Goal: Task Accomplishment & Management: Use online tool/utility

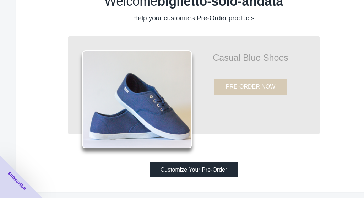
scroll to position [32, 0]
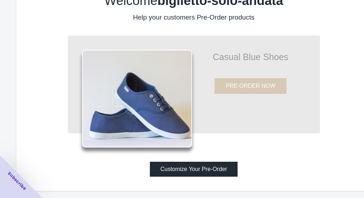
click at [175, 171] on button "Customize Your Pre-Order" at bounding box center [194, 168] width 88 height 15
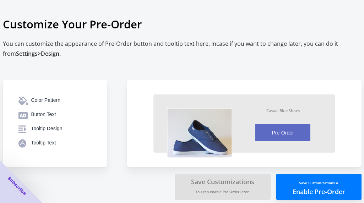
scroll to position [6, 0]
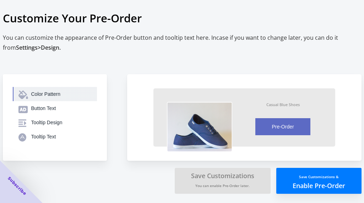
click at [53, 93] on div "Color Pattern" at bounding box center [61, 93] width 60 height 7
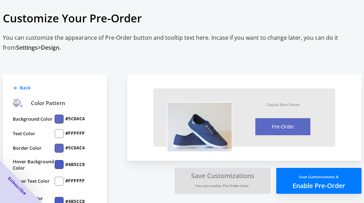
click at [60, 118] on div at bounding box center [59, 119] width 9 height 9
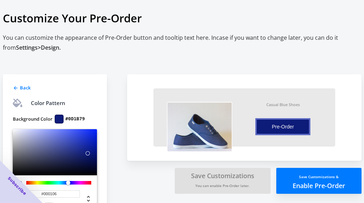
type input "#000000"
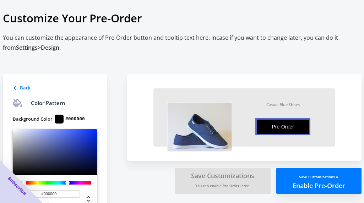
drag, startPoint x: 59, startPoint y: 140, endPoint x: 107, endPoint y: 177, distance: 61.5
click at [107, 177] on div "Back Color Pattern Background Color #000000 #000000 hex Cancel Save Text Color …" at bounding box center [61, 190] width 117 height 274
click at [81, 92] on div "Back Color Pattern Background Color #000000 #000000 hex Cancel Save Text Color …" at bounding box center [55, 200] width 104 height 253
click at [49, 106] on div "Color Pattern" at bounding box center [48, 103] width 34 height 9
click at [37, 103] on div "Color Pattern" at bounding box center [48, 103] width 34 height 9
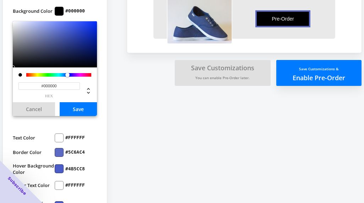
scroll to position [124, 0]
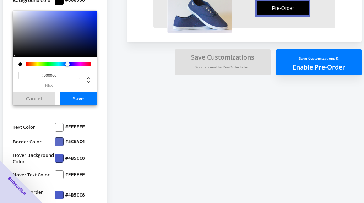
click at [72, 105] on button "Save" at bounding box center [78, 99] width 37 height 14
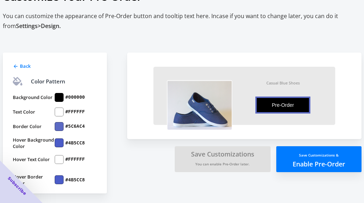
scroll to position [27, 0]
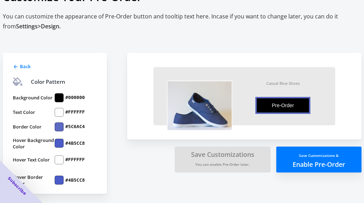
click at [60, 126] on div at bounding box center [59, 126] width 9 height 9
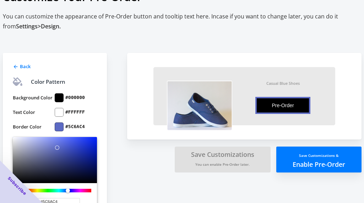
scroll to position [124, 0]
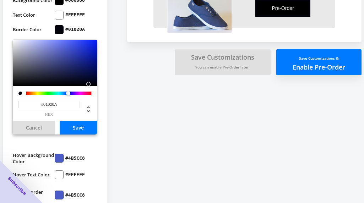
type input "#000000"
drag, startPoint x: 83, startPoint y: 75, endPoint x: 95, endPoint y: 99, distance: 27.0
click at [95, 99] on div "#000000 hex" at bounding box center [55, 80] width 84 height 81
click at [77, 130] on button "Save" at bounding box center [78, 128] width 37 height 14
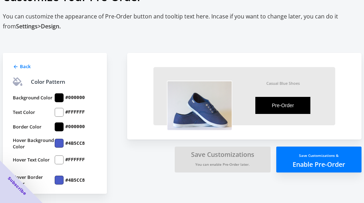
click at [62, 142] on div at bounding box center [59, 143] width 9 height 9
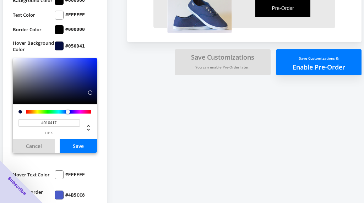
type input "#000000"
drag, startPoint x: 88, startPoint y: 86, endPoint x: 98, endPoint y: 116, distance: 31.3
click at [98, 116] on div "Back Color Pattern Background Color #000000 Text Color #FFFFFF Border Color #00…" at bounding box center [55, 82] width 104 height 253
click at [82, 142] on button "Save" at bounding box center [78, 146] width 37 height 14
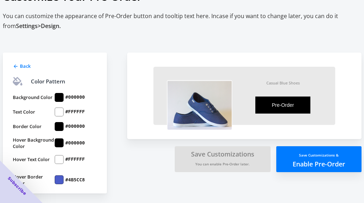
scroll to position [27, 0]
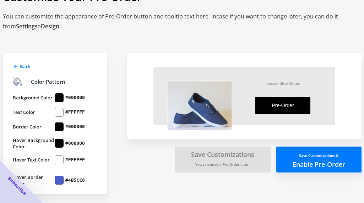
click at [57, 182] on div at bounding box center [59, 180] width 9 height 9
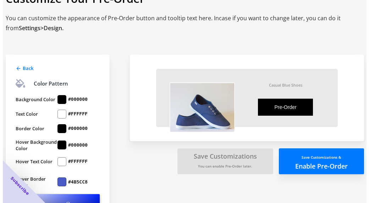
scroll to position [10, 0]
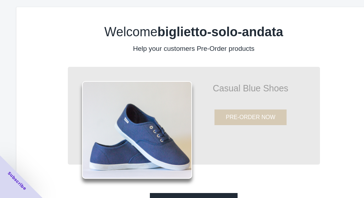
scroll to position [32, 0]
